Goal: Feedback & Contribution: Submit feedback/report problem

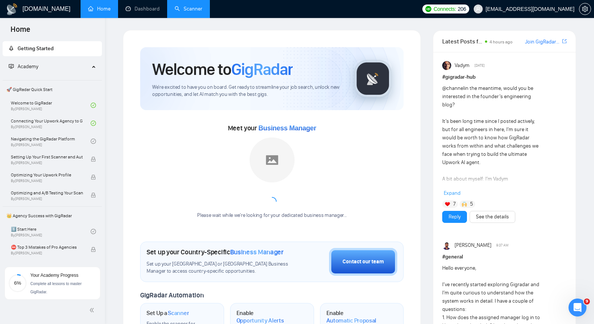
click at [189, 9] on link "Scanner" at bounding box center [189, 9] width 28 height 6
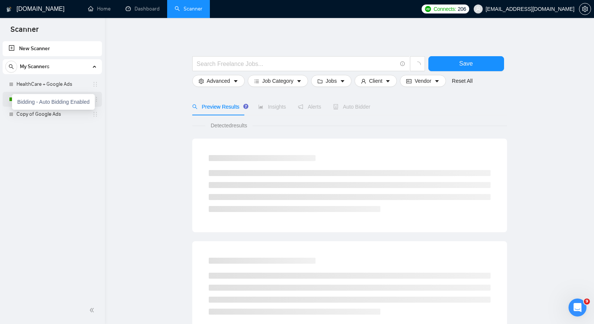
click at [12, 100] on div "Bidding - Auto Bidding Enabled" at bounding box center [53, 102] width 83 height 16
click at [0, 98] on ul "New Scanner My Scanners HealthCare + Google Ads Google Ads Copy of Google Ads" at bounding box center [52, 81] width 105 height 82
click at [33, 96] on link "Google Ads" at bounding box center [51, 99] width 71 height 15
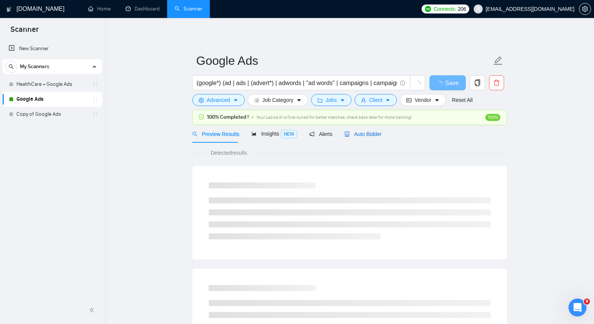
click at [361, 133] on span "Auto Bidder" at bounding box center [362, 134] width 37 height 6
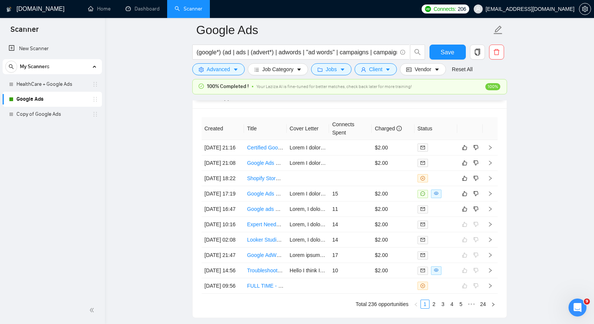
scroll to position [1912, 0]
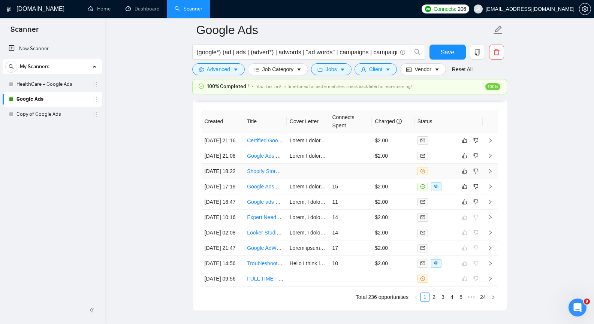
click at [491, 179] on td at bounding box center [490, 171] width 15 height 15
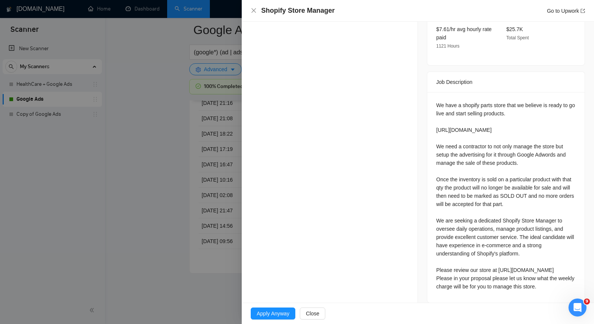
scroll to position [180, 0]
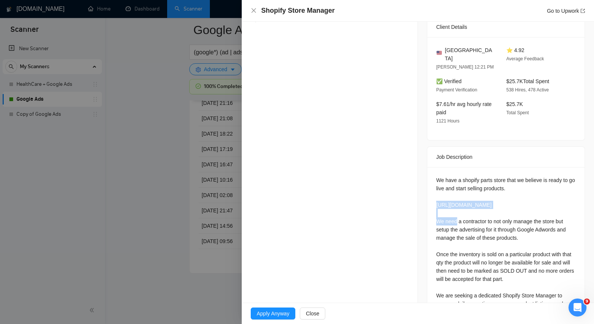
drag, startPoint x: 434, startPoint y: 194, endPoint x: 499, endPoint y: 195, distance: 65.6
click at [499, 195] on div "We have a shopify parts store that we believe is ready to go live and start sel…" at bounding box center [505, 271] width 139 height 190
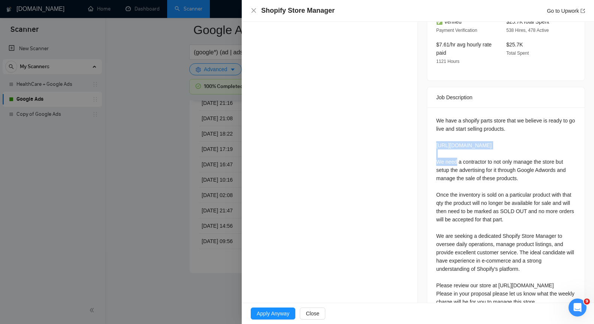
scroll to position [255, 0]
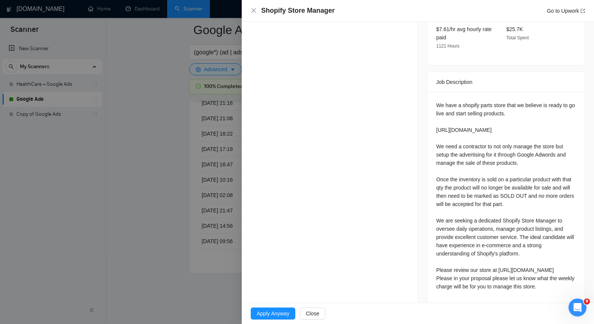
click at [461, 222] on div "We have a shopify parts store that we believe is ready to go live and start sel…" at bounding box center [505, 196] width 139 height 190
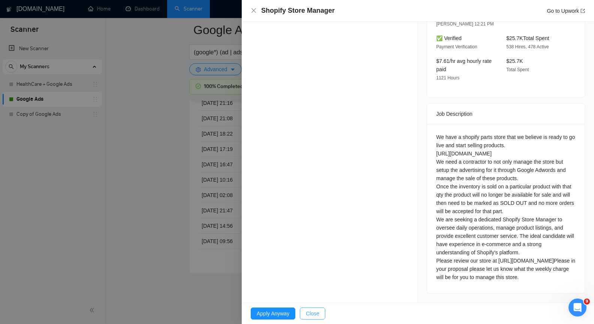
click at [317, 311] on span "Close" at bounding box center [312, 314] width 13 height 8
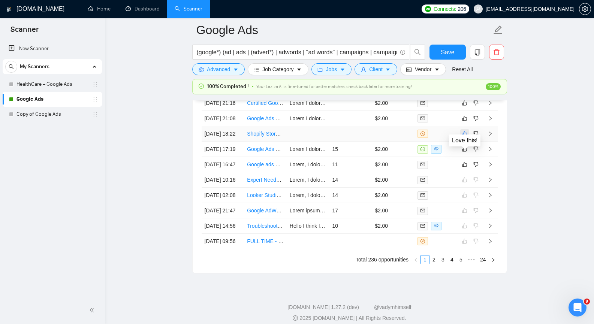
click at [465, 137] on icon "like" at bounding box center [464, 134] width 5 height 6
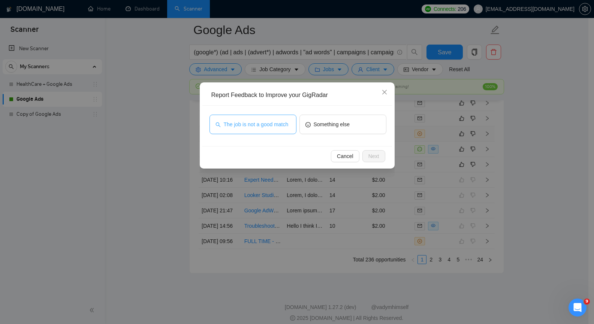
click at [276, 128] on span "The job is not a good match" at bounding box center [256, 124] width 65 height 8
click at [369, 157] on span "Next" at bounding box center [373, 156] width 11 height 8
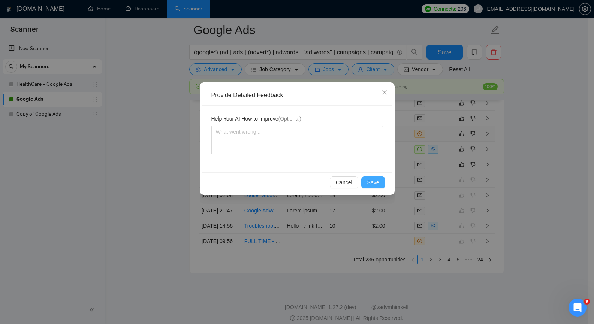
click at [373, 180] on span "Save" at bounding box center [373, 182] width 12 height 8
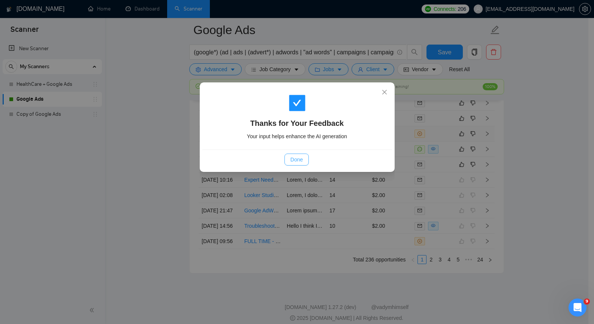
click at [298, 159] on span "Done" at bounding box center [297, 160] width 12 height 8
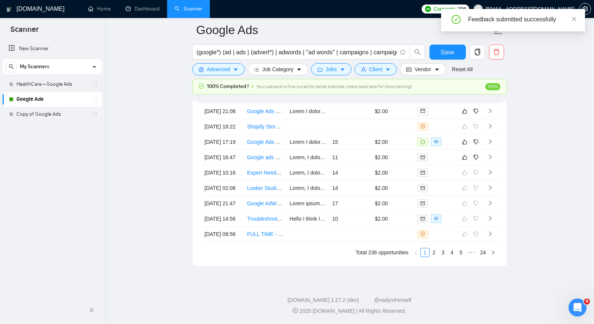
scroll to position [1931, 0]
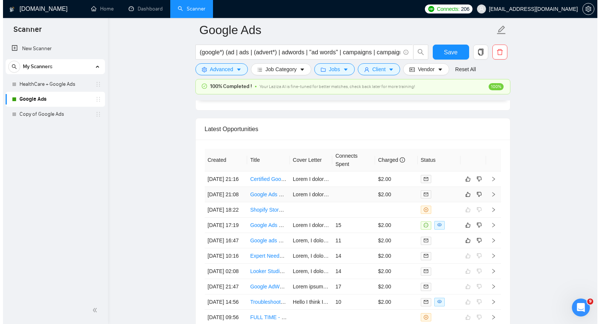
scroll to position [1894, 0]
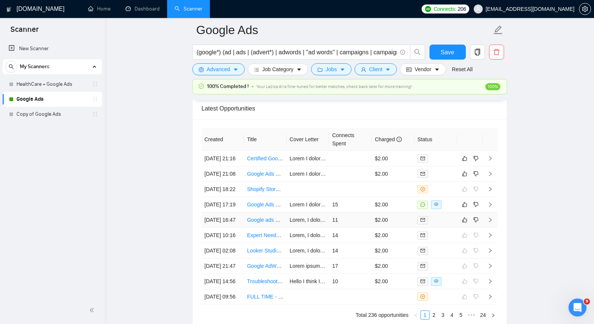
click at [492, 223] on icon "right" at bounding box center [490, 219] width 5 height 5
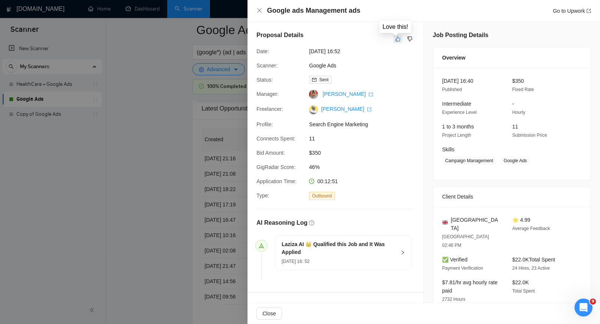
click at [393, 40] on button "button" at bounding box center [397, 38] width 9 height 9
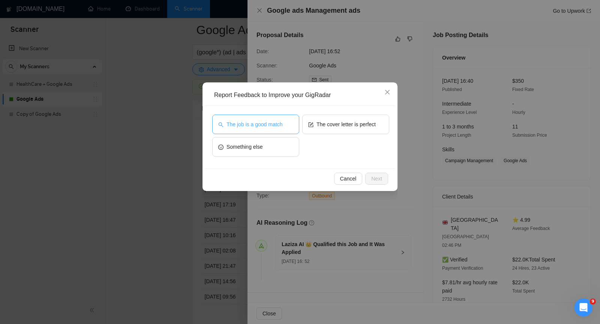
click at [267, 118] on button "The job is a good match" at bounding box center [255, 124] width 87 height 19
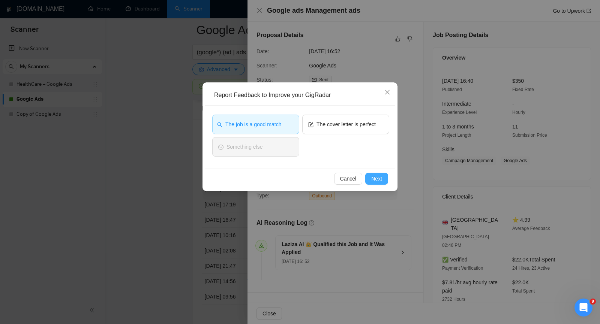
click at [374, 177] on span "Next" at bounding box center [376, 179] width 11 height 8
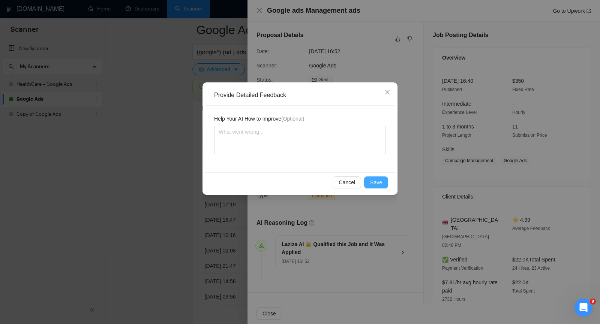
click at [376, 182] on span "Save" at bounding box center [376, 182] width 12 height 8
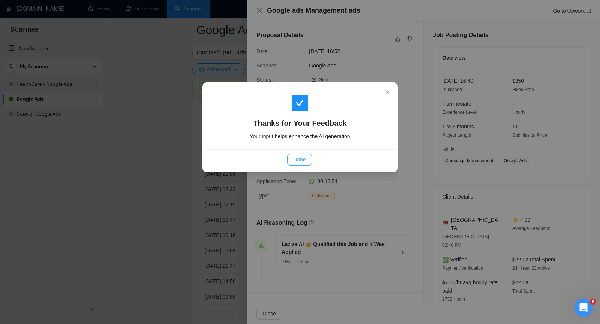
click at [299, 158] on span "Done" at bounding box center [299, 160] width 12 height 8
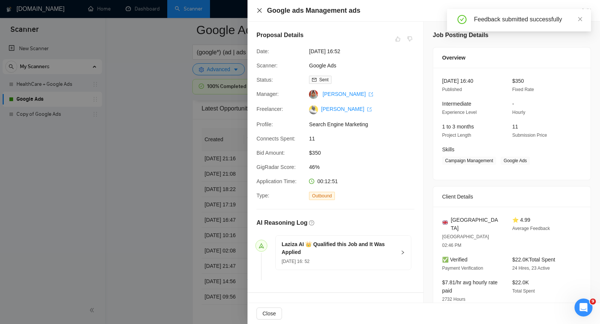
click at [260, 10] on icon "close" at bounding box center [259, 10] width 6 height 6
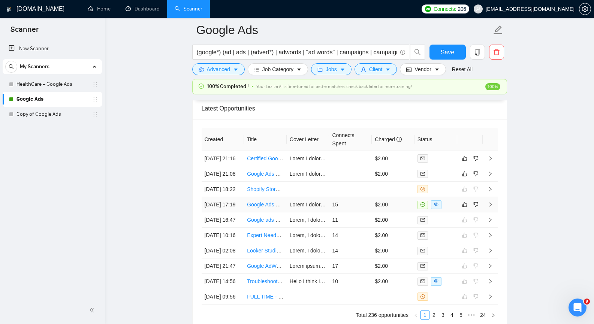
click at [492, 207] on icon "right" at bounding box center [490, 204] width 5 height 5
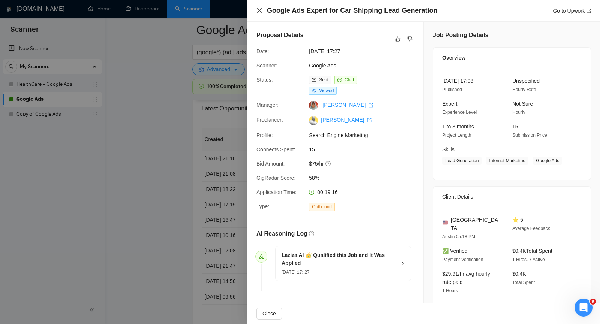
click at [261, 12] on icon "close" at bounding box center [259, 10] width 6 height 6
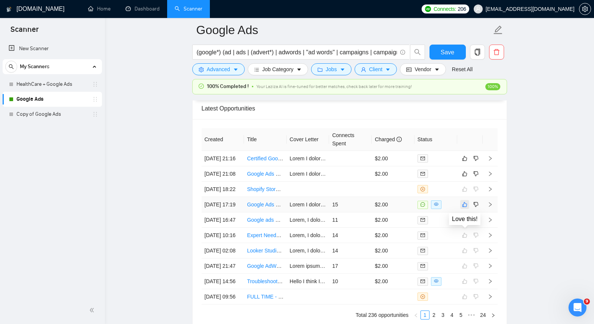
click at [464, 208] on icon "like" at bounding box center [464, 205] width 5 height 6
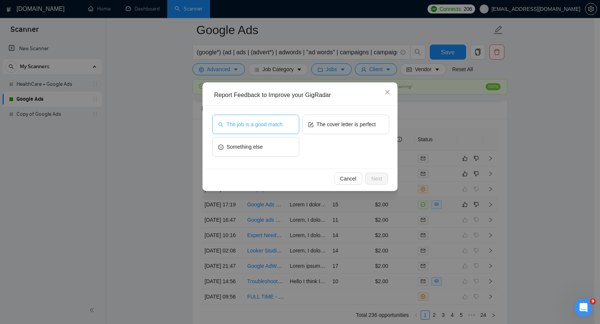
click at [273, 122] on span "The job is a good match" at bounding box center [254, 124] width 56 height 8
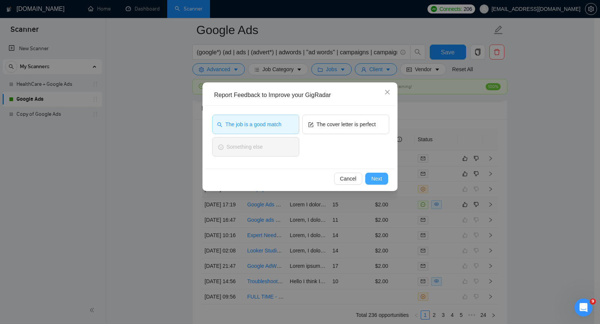
click at [376, 177] on span "Next" at bounding box center [376, 179] width 11 height 8
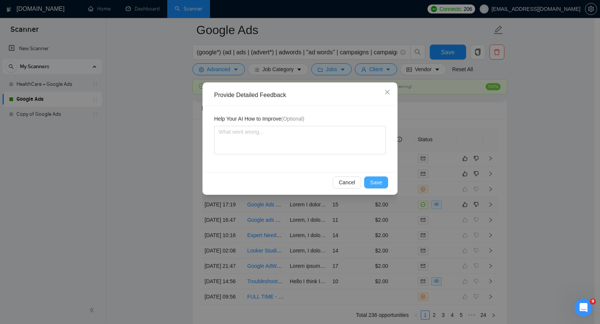
click at [377, 180] on span "Save" at bounding box center [376, 182] width 12 height 8
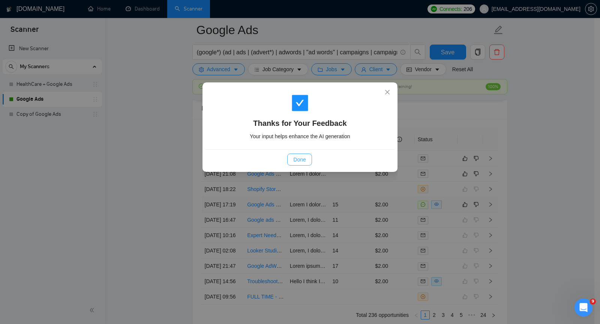
click at [302, 159] on span "Done" at bounding box center [299, 160] width 12 height 8
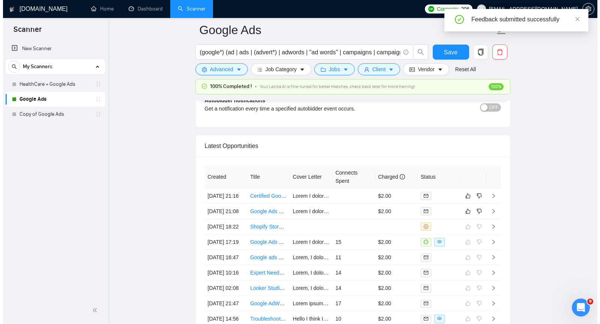
scroll to position [1856, 0]
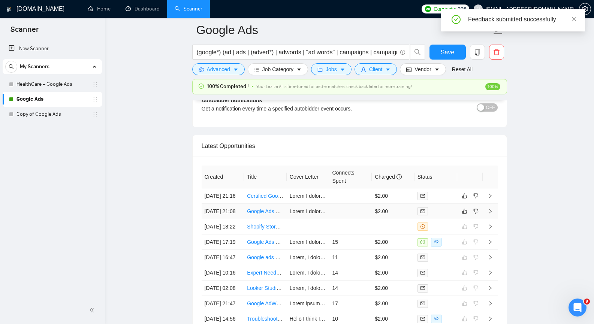
click at [490, 214] on icon "right" at bounding box center [490, 211] width 5 height 5
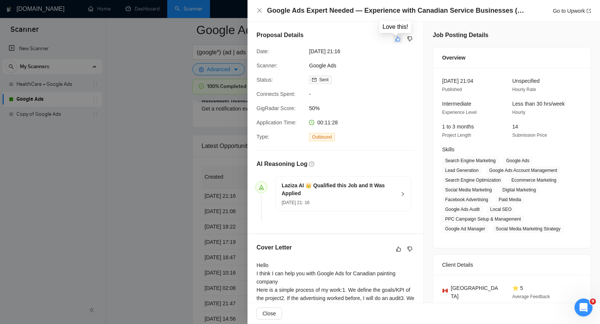
click at [396, 39] on icon "like" at bounding box center [397, 39] width 5 height 6
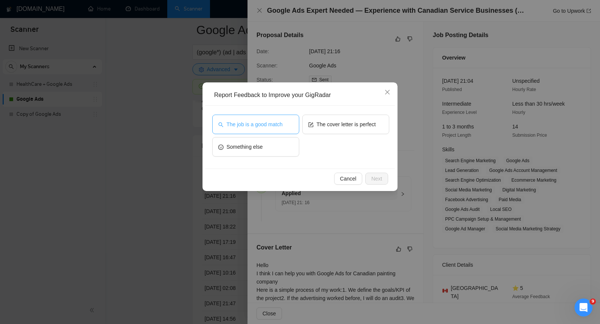
click at [263, 123] on span "The job is a good match" at bounding box center [254, 124] width 56 height 8
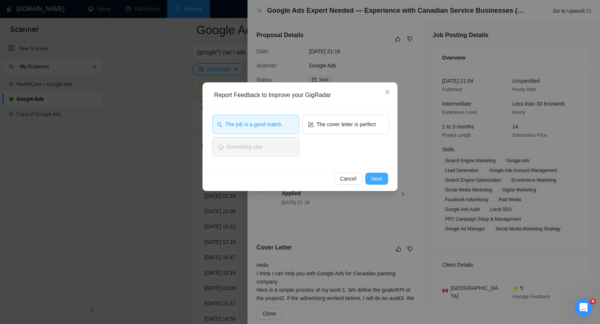
click at [375, 178] on span "Next" at bounding box center [376, 179] width 11 height 8
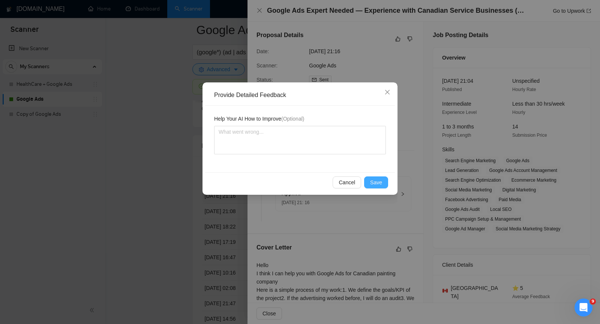
click at [376, 181] on span "Save" at bounding box center [376, 182] width 12 height 8
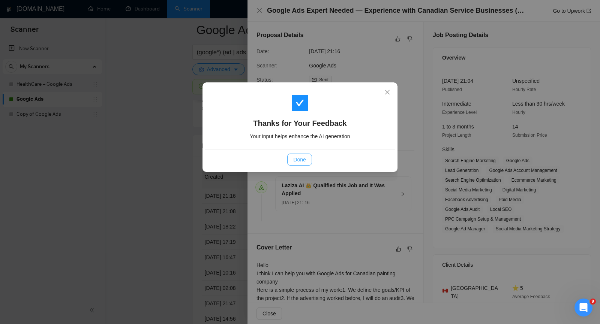
click at [304, 161] on span "Done" at bounding box center [299, 160] width 12 height 8
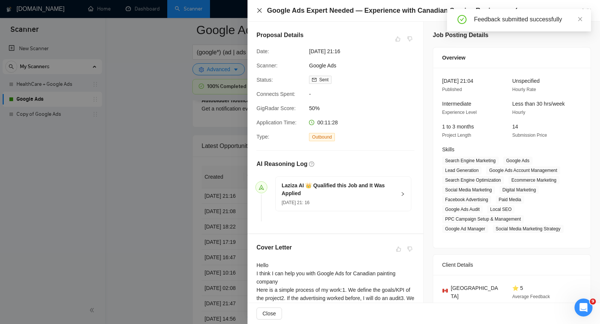
click at [258, 10] on icon "close" at bounding box center [259, 10] width 6 height 6
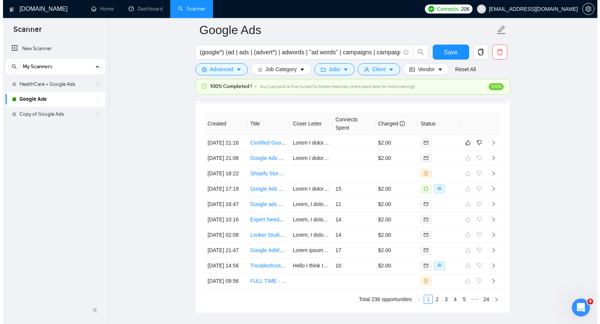
scroll to position [1912, 0]
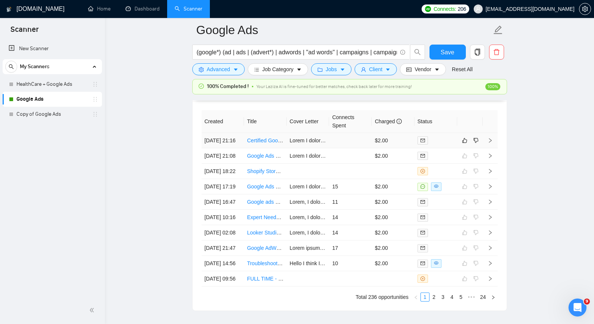
click at [490, 143] on icon "right" at bounding box center [490, 140] width 3 height 4
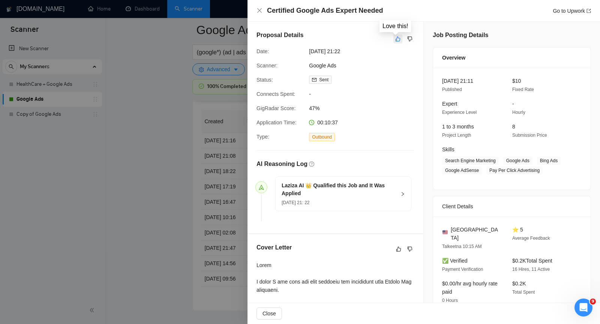
click at [395, 39] on icon "like" at bounding box center [397, 39] width 5 height 5
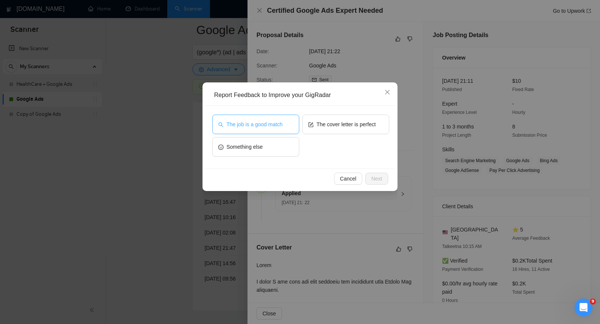
click at [262, 127] on span "The job is a good match" at bounding box center [254, 124] width 56 height 8
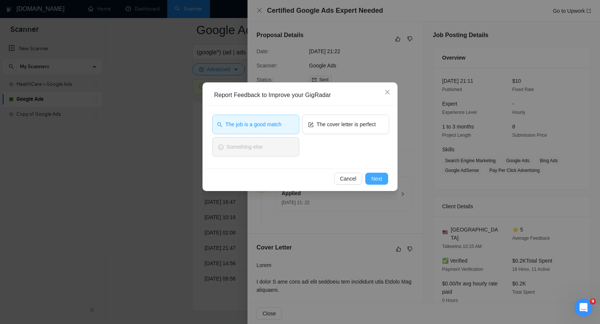
click at [374, 176] on span "Next" at bounding box center [376, 179] width 11 height 8
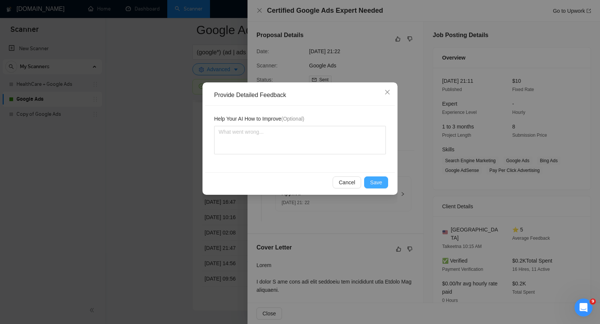
click at [376, 182] on span "Save" at bounding box center [376, 182] width 12 height 8
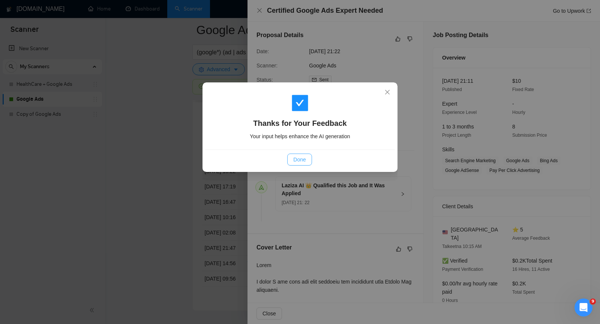
click at [297, 159] on span "Done" at bounding box center [299, 160] width 12 height 8
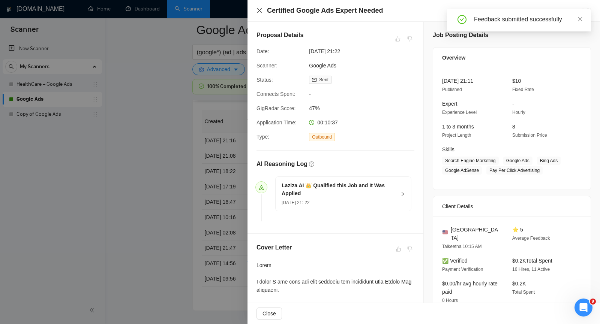
click at [259, 11] on icon "close" at bounding box center [259, 10] width 6 height 6
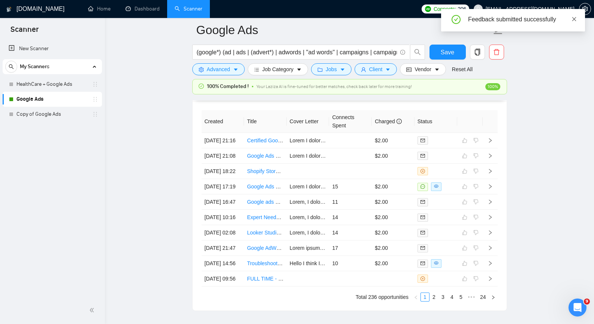
click at [573, 18] on icon "close" at bounding box center [574, 18] width 5 height 5
